Goal: Information Seeking & Learning: Learn about a topic

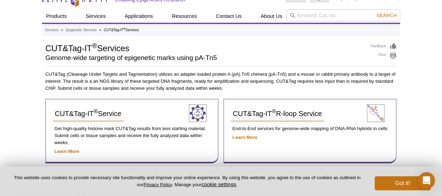
scroll to position [74, 0]
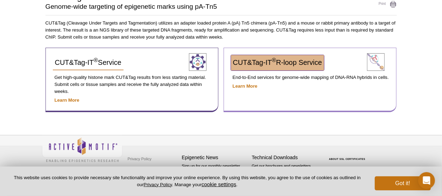
click at [317, 64] on span "CUT&Tag-IT ® R-loop Service" at bounding box center [277, 62] width 89 height 8
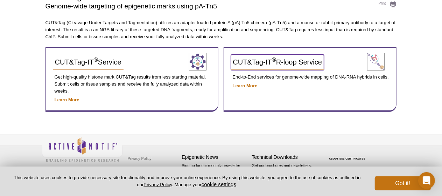
scroll to position [63, 0]
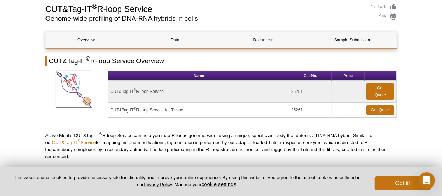
scroll to position [70, 0]
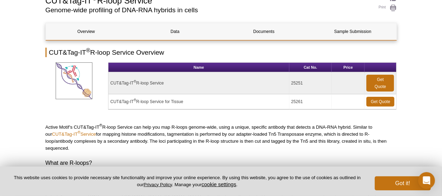
drag, startPoint x: 111, startPoint y: 83, endPoint x: 177, endPoint y: 82, distance: 66.5
click at [177, 82] on td "CUT&Tag-IT ® R-loop Service" at bounding box center [199, 83] width 181 height 22
click at [180, 82] on td "CUT&Tag-IT ® R-loop Service" at bounding box center [199, 83] width 181 height 22
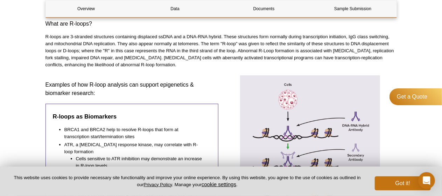
scroll to position [200, 0]
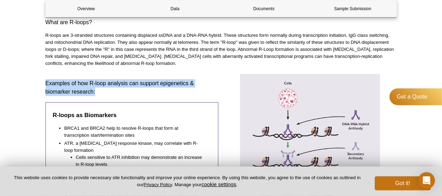
drag, startPoint x: 43, startPoint y: 77, endPoint x: 98, endPoint y: 84, distance: 55.0
click at [109, 87] on h3 "Examples of how R-loop analysis can support epigenetics & biomarker research:" at bounding box center [132, 87] width 173 height 17
click at [112, 88] on h3 "Examples of how R-loop analysis can support epigenetics & biomarker research:" at bounding box center [132, 87] width 173 height 17
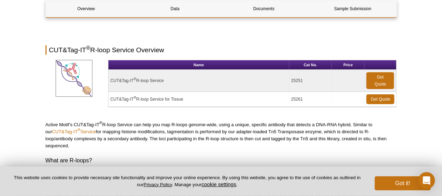
scroll to position [105, 0]
